Goal: Information Seeking & Learning: Find specific page/section

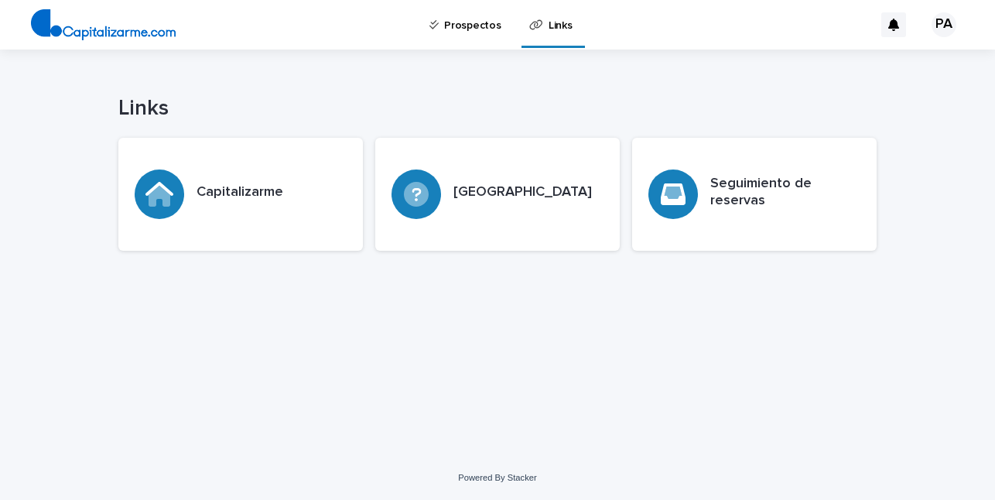
click at [477, 26] on p "Prospectos" at bounding box center [472, 16] width 56 height 32
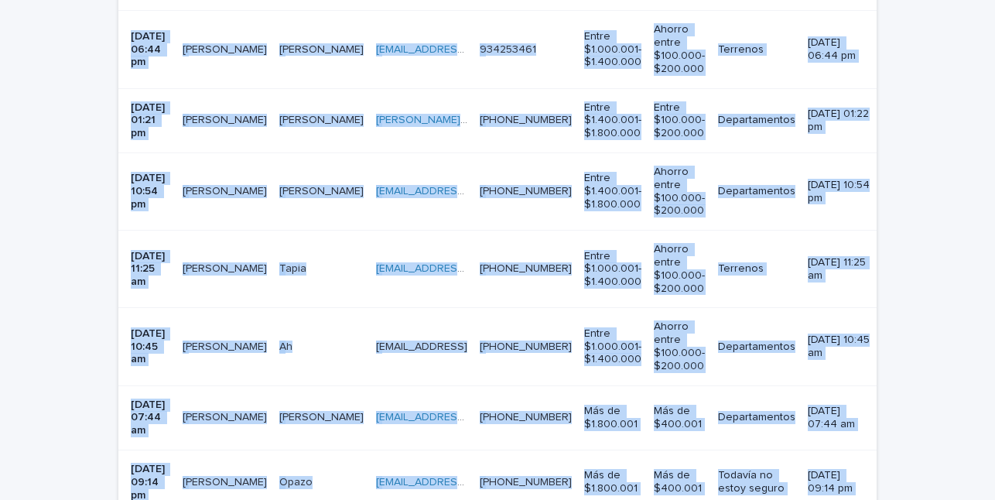
scroll to position [1181, 0]
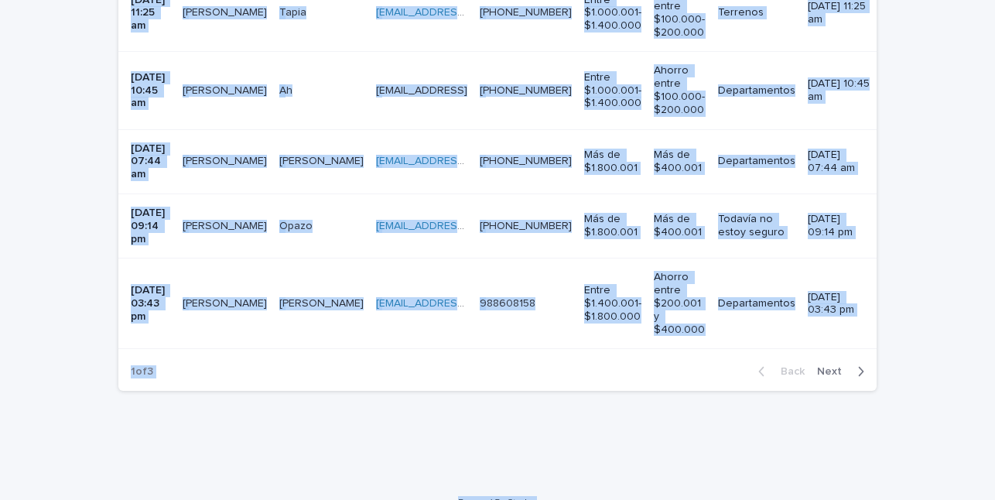
drag, startPoint x: 134, startPoint y: 239, endPoint x: 603, endPoint y: 526, distance: 550.4
click at [603, 499] on html "**********" at bounding box center [497, 250] width 995 height 500
copy div "Loremi Dolors Ametcons Adipi Elitsedd Eiusmo tempori utlabore Etdolorem al enim…"
click at [832, 366] on span "Next" at bounding box center [834, 371] width 34 height 11
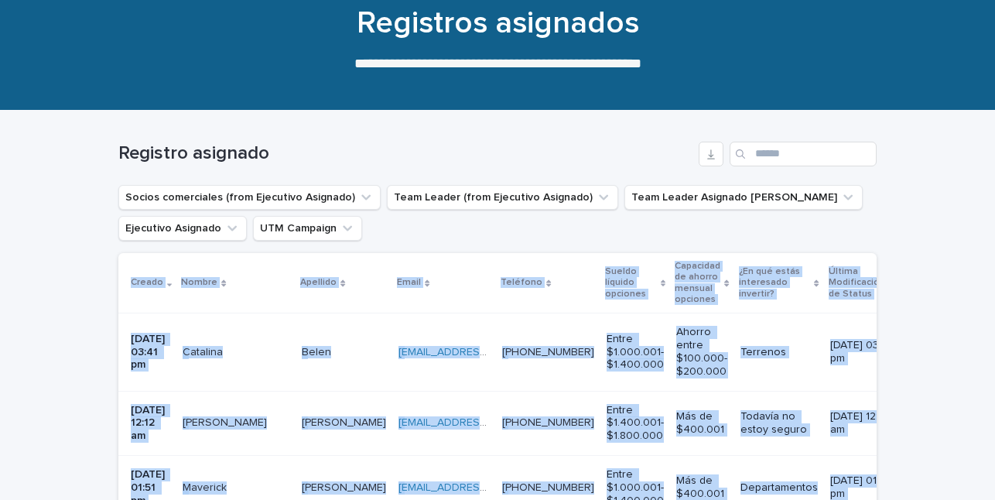
scroll to position [131, 0]
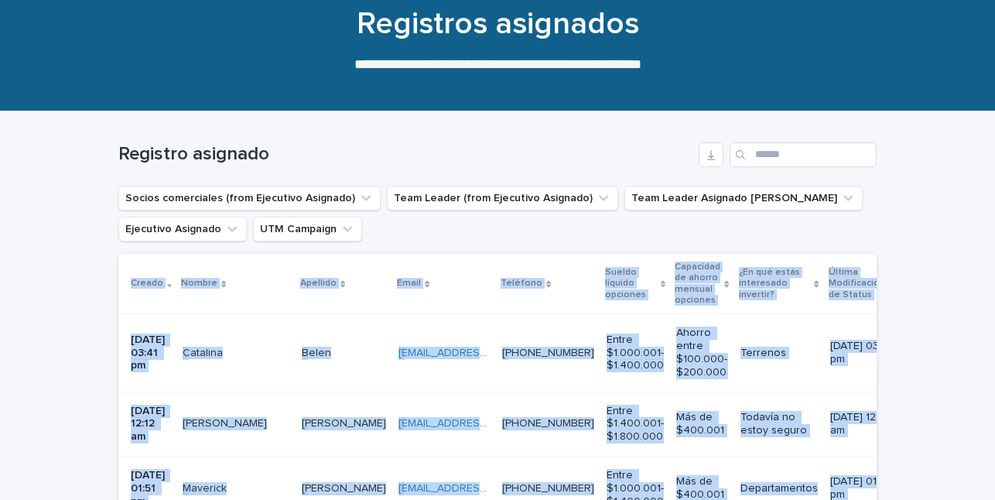
click at [491, 288] on div "Email" at bounding box center [444, 283] width 94 height 17
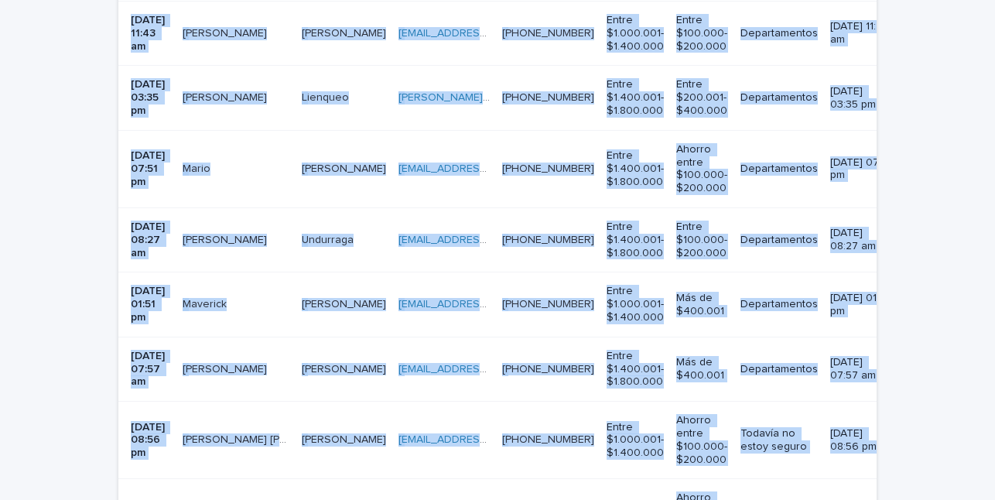
scroll to position [1490, 0]
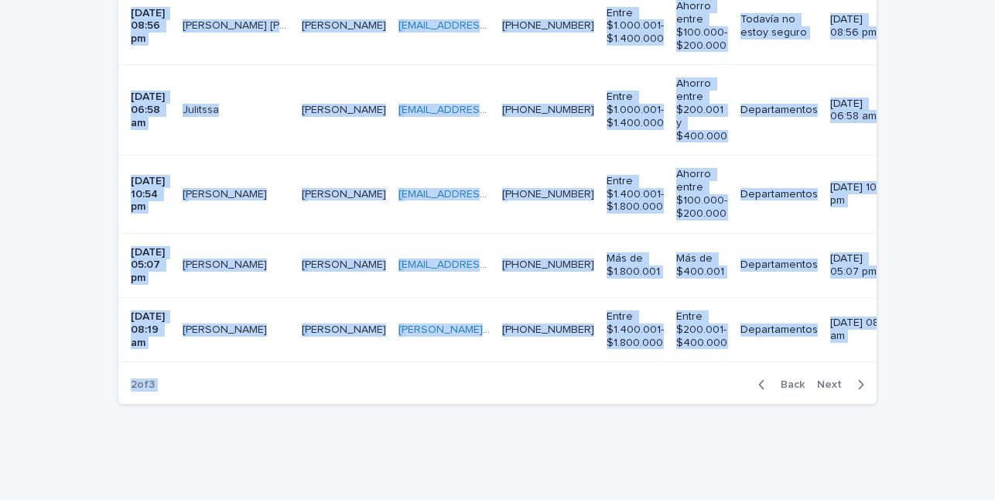
drag, startPoint x: 210, startPoint y: 188, endPoint x: 682, endPoint y: 577, distance: 611.7
click at [682, 499] on html "**********" at bounding box center [497, 250] width 995 height 500
copy div "Loremi Dolors ametcons.adipis@elitse.doe temporin.utlabo@etdolo.mag +7307961801…"
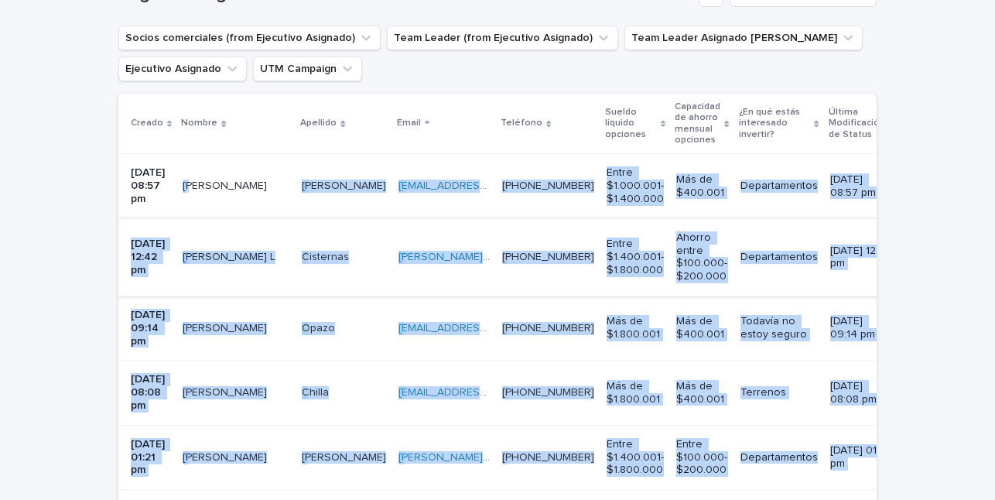
scroll to position [283, 0]
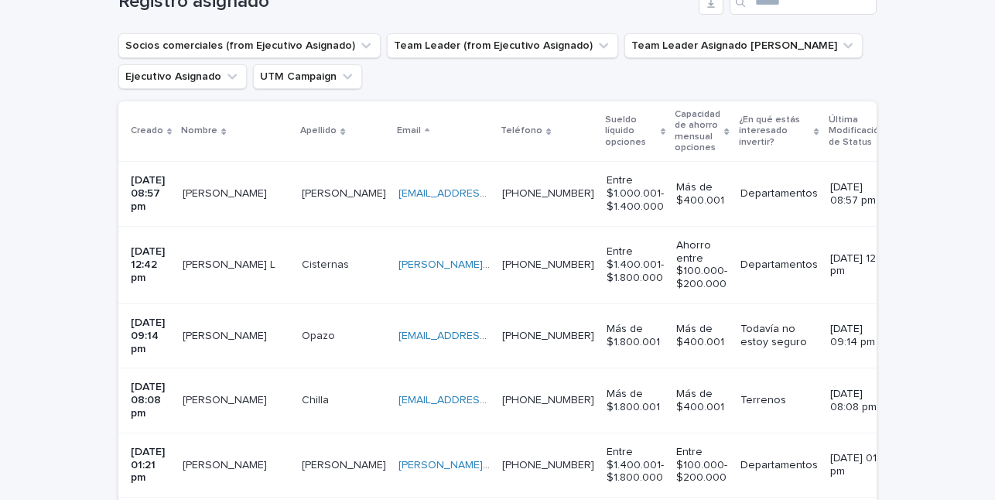
click at [137, 177] on div "[DATE] 08:57 pm" at bounding box center [150, 193] width 39 height 51
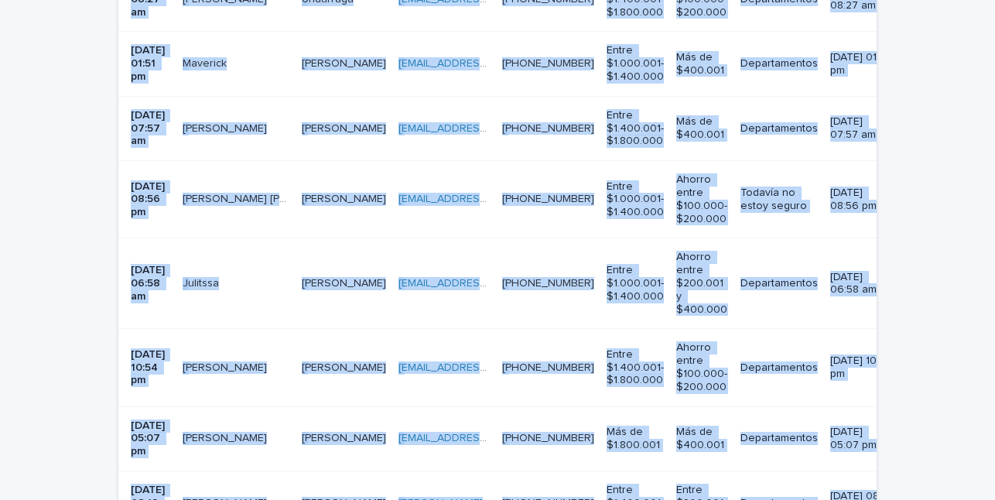
scroll to position [1490, 0]
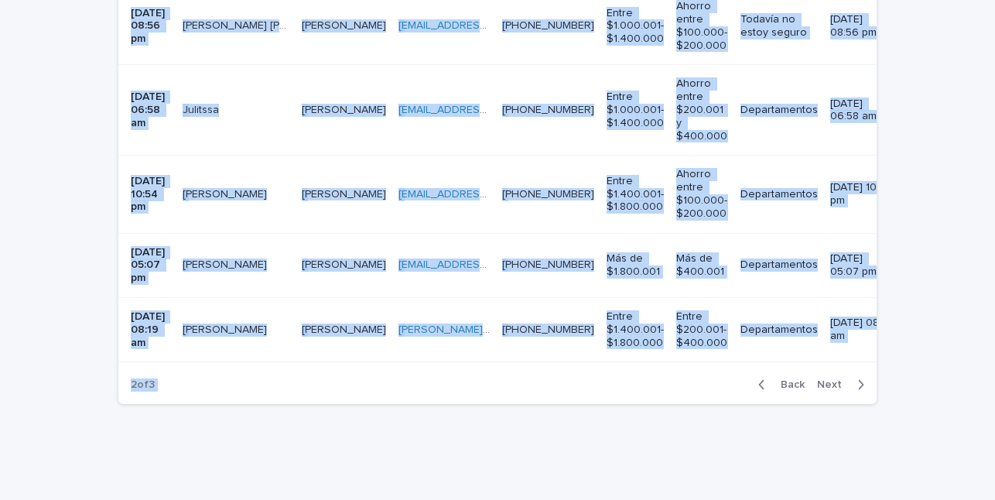
drag, startPoint x: 130, startPoint y: 402, endPoint x: 484, endPoint y: 523, distance: 373.8
click at [484, 499] on html "**********" at bounding box center [497, 250] width 995 height 500
copy div "88/06/8110 13:00 lo Ipsumd Sitame Consec Adipis elitsedd.eiusmo@tempor.inc utla…"
click at [857, 378] on icon "button" at bounding box center [860, 385] width 7 height 14
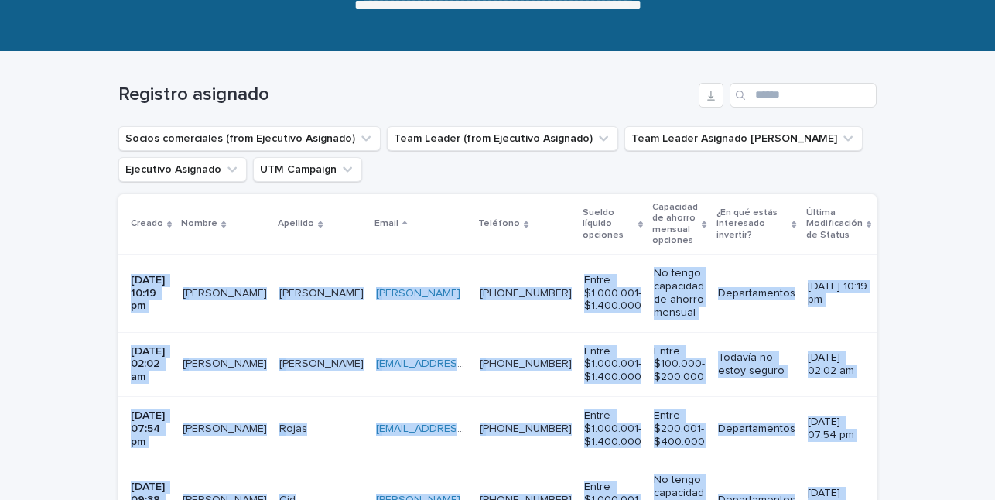
scroll to position [155, 0]
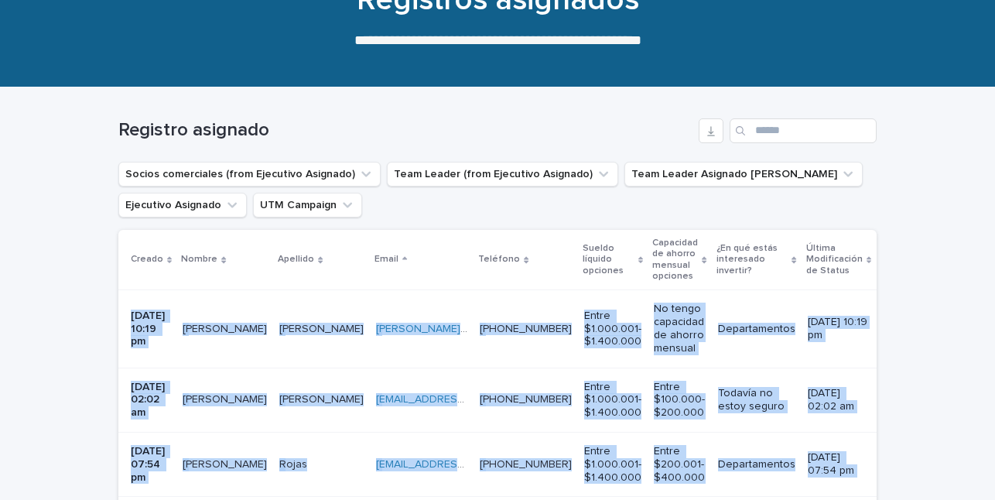
click at [144, 299] on td "[DATE] 10:19 pm" at bounding box center [147, 328] width 58 height 77
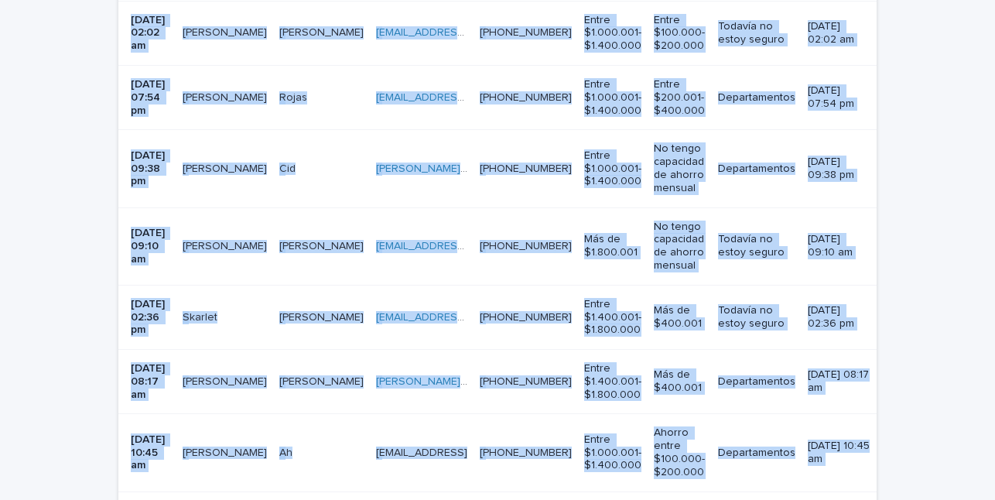
scroll to position [702, 0]
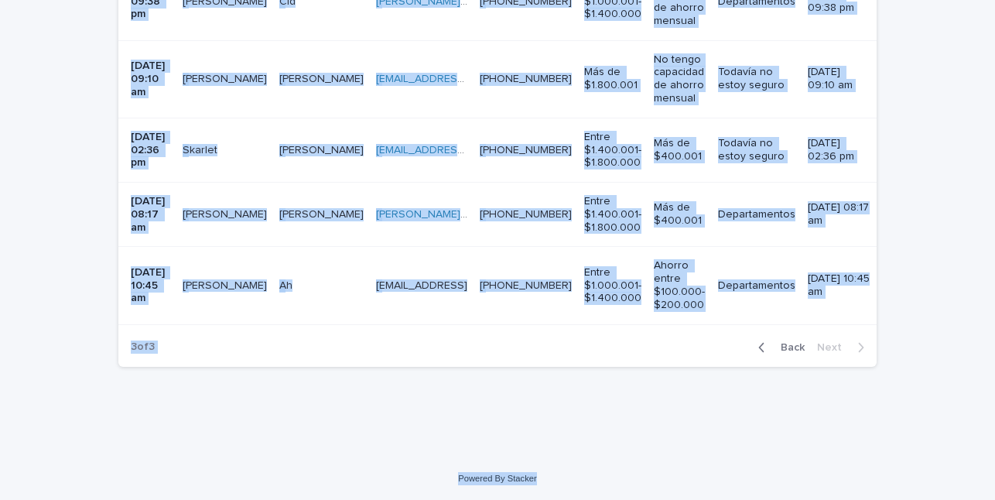
drag, startPoint x: 123, startPoint y: 406, endPoint x: 745, endPoint y: 537, distance: 635.6
click at [745, 499] on html "**********" at bounding box center [497, 250] width 995 height 500
copy div "97/44/6374 86:50 lo Ipsumdol Sitametc Adipi Elits doeiu.temporin@utlab.etd magn…"
click at [668, 340] on div "3 of 3 Back Next" at bounding box center [497, 347] width 758 height 39
